Goal: Information Seeking & Learning: Learn about a topic

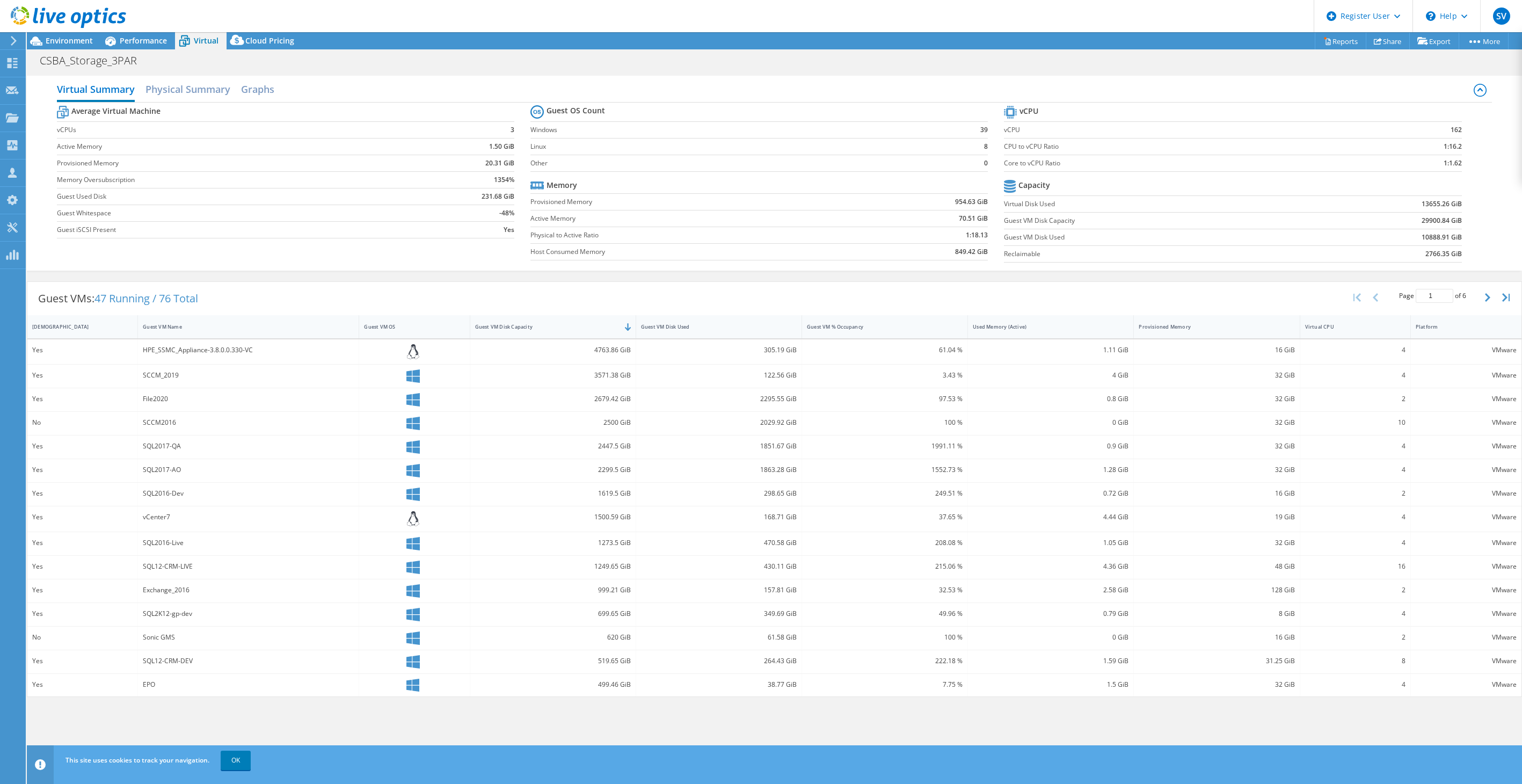
select select "USD"
click at [128, 40] on span "Performance" at bounding box center [143, 41] width 47 height 10
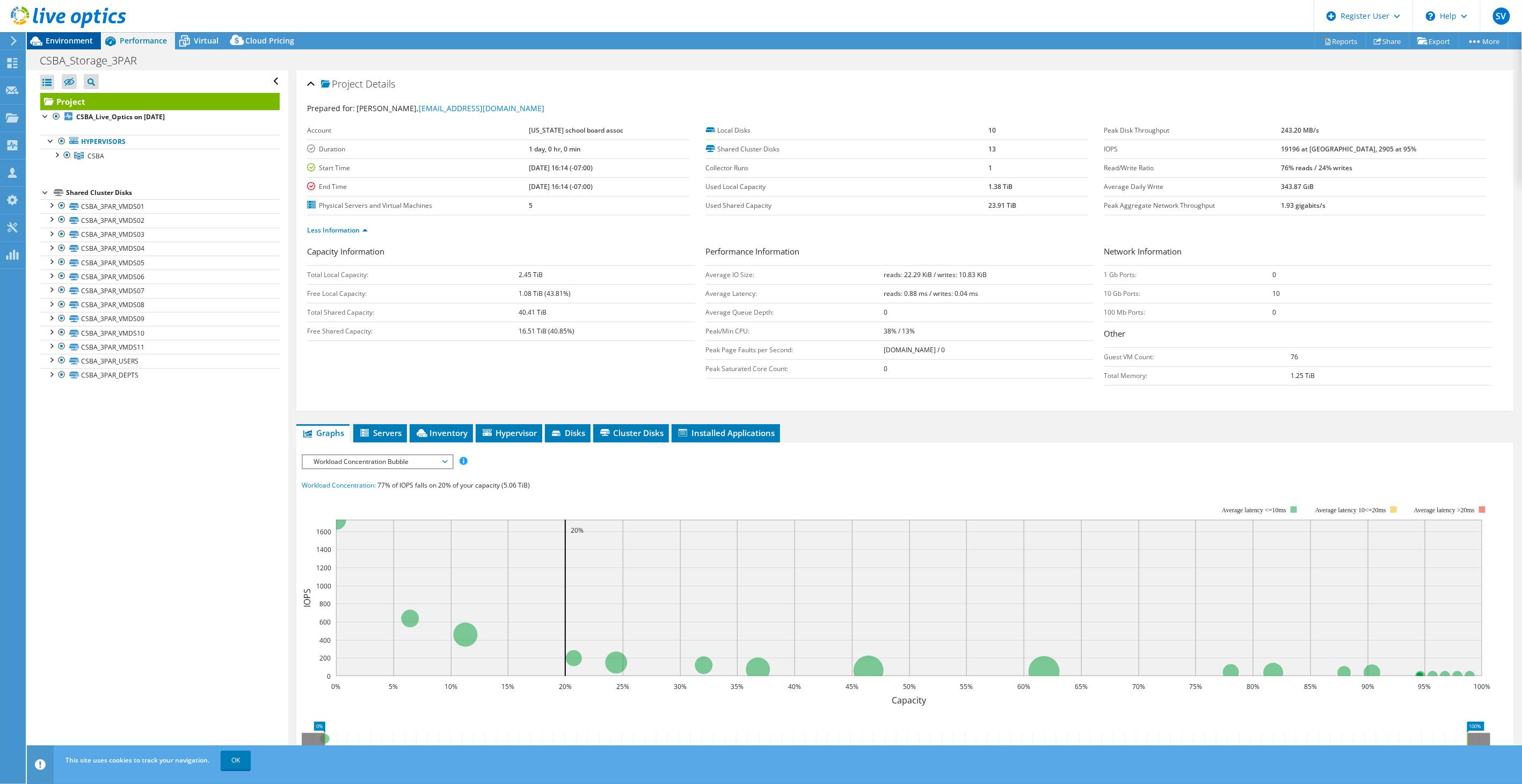
click at [45, 39] on icon at bounding box center [36, 41] width 19 height 19
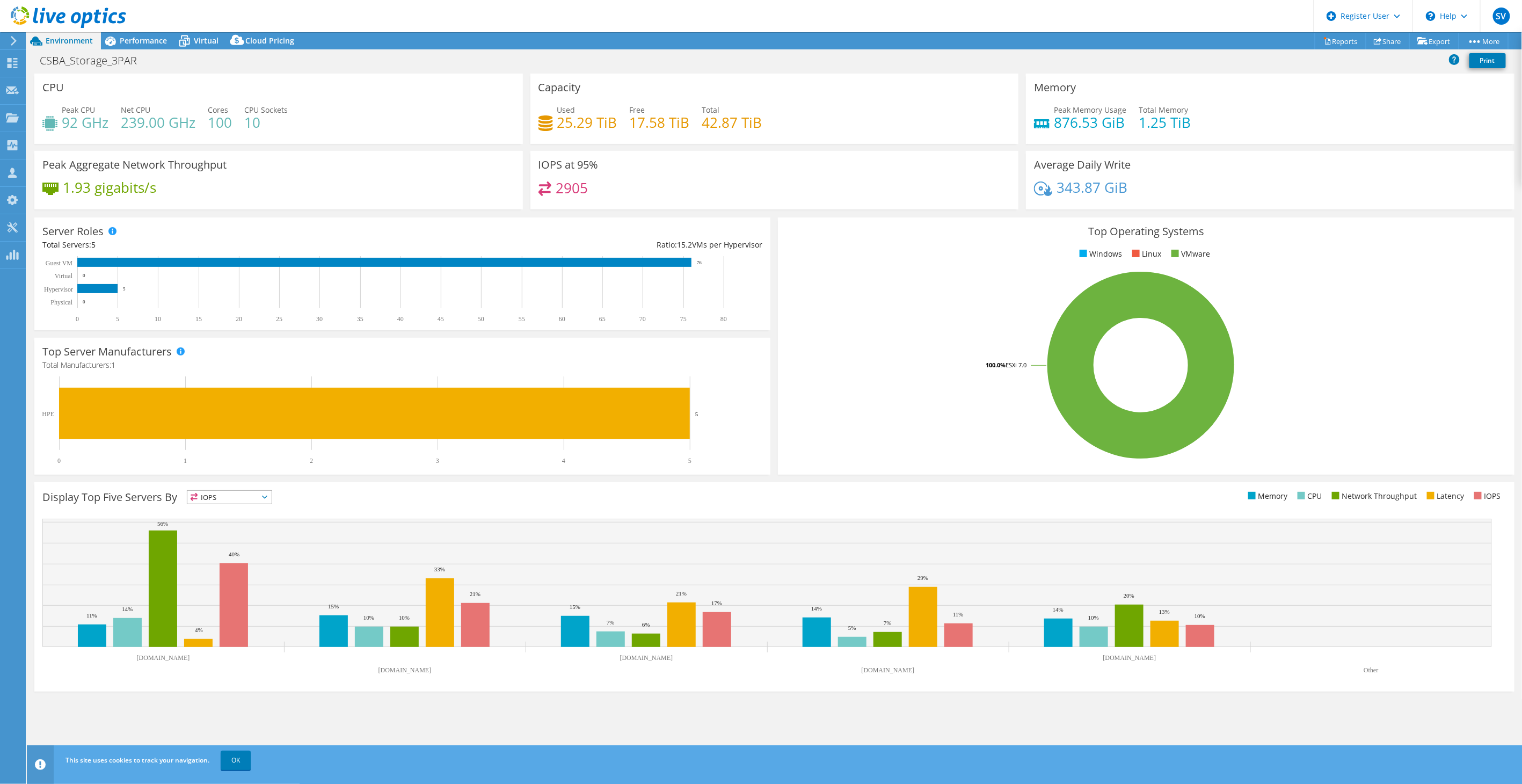
click at [617, 119] on div "Used 25.29 TiB Free 17.58 TiB Total 42.87 TiB" at bounding box center [775, 122] width 473 height 35
drag, startPoint x: 617, startPoint y: 119, endPoint x: 560, endPoint y: 124, distance: 57.2
click at [560, 124] on div "Used 25.29 TiB Free 17.58 TiB Total 42.87 TiB" at bounding box center [775, 122] width 473 height 35
copy div "25.29 TiB"
drag, startPoint x: 120, startPoint y: 38, endPoint x: 123, endPoint y: 49, distance: 11.4
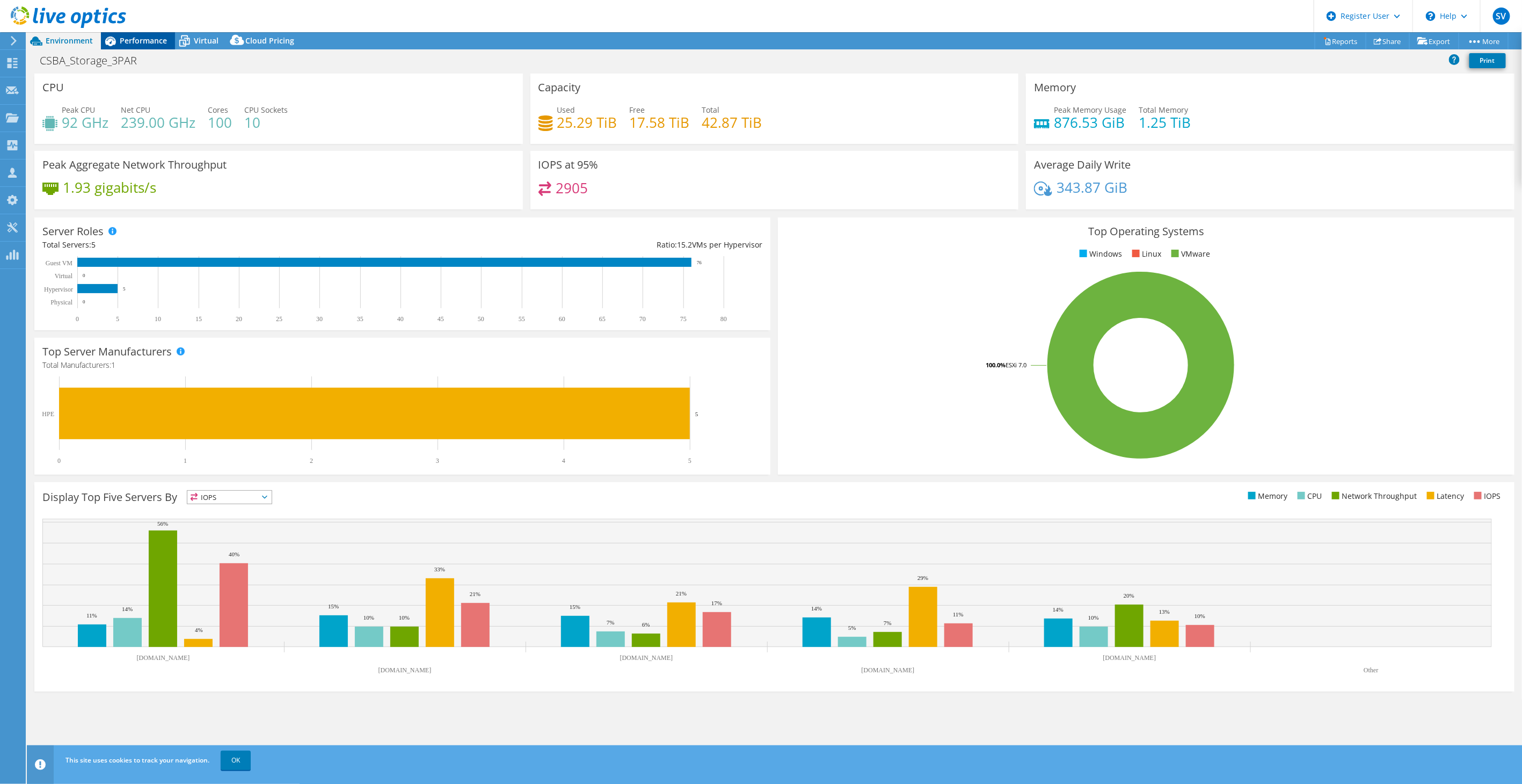
click at [120, 38] on span "Performance" at bounding box center [143, 41] width 47 height 10
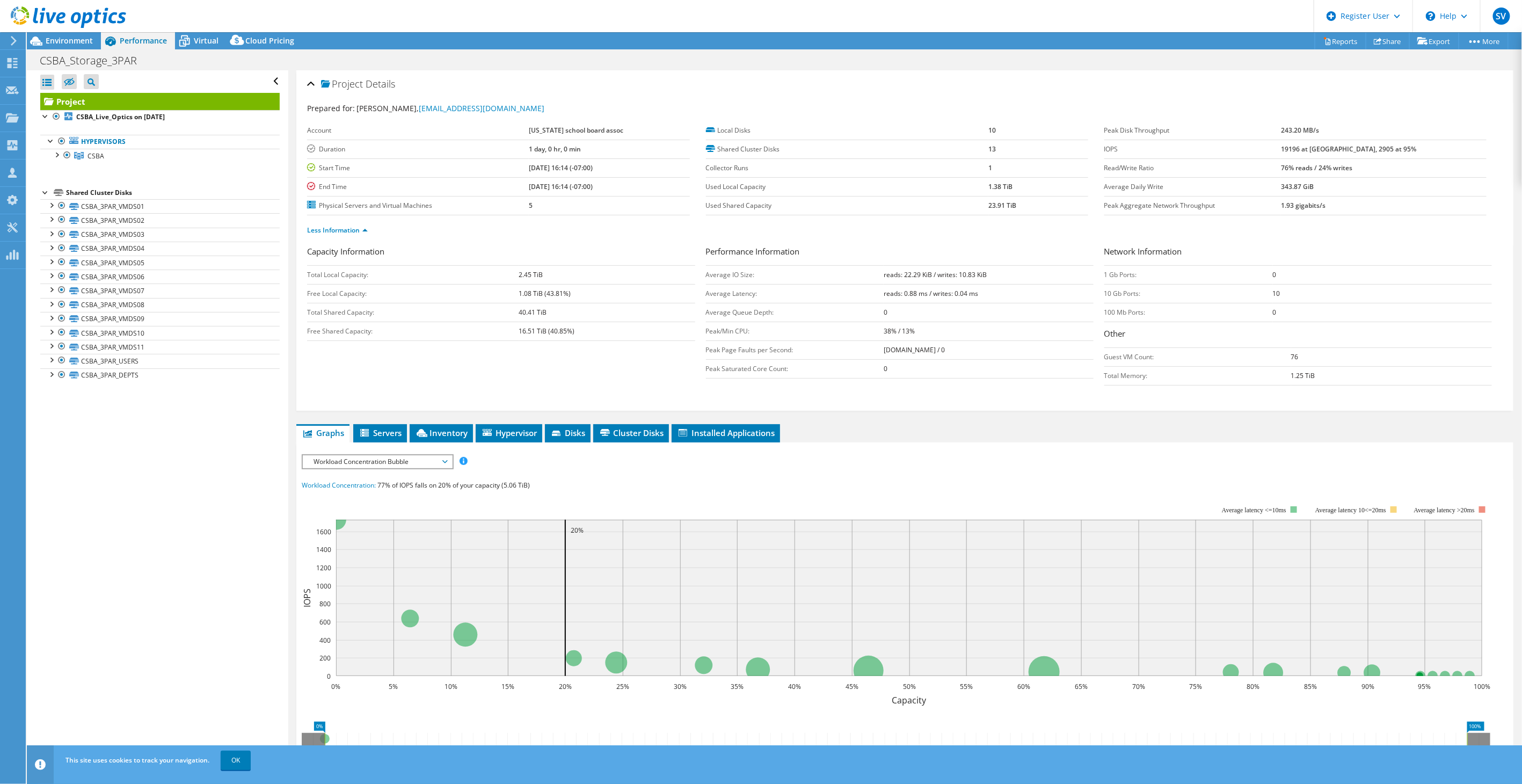
click at [72, 33] on div at bounding box center [63, 18] width 126 height 36
click at [68, 38] on span "Environment" at bounding box center [69, 41] width 47 height 10
